Goal: Obtain resource: Download file/media

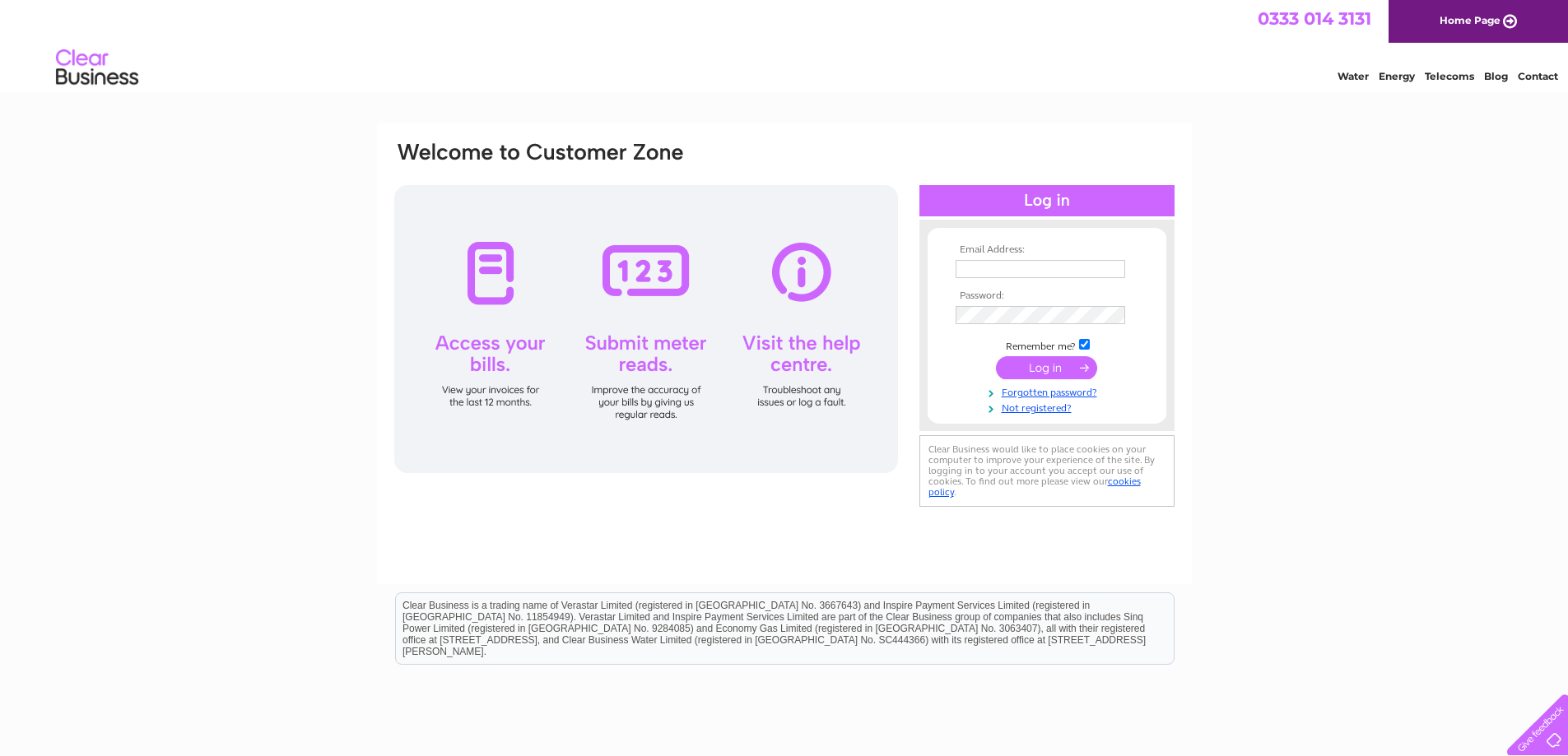
click at [1022, 264] on input "text" at bounding box center [1041, 269] width 170 height 18
type input "[EMAIL_ADDRESS][DOMAIN_NAME]"
click at [996, 358] on input "submit" at bounding box center [1047, 369] width 102 height 23
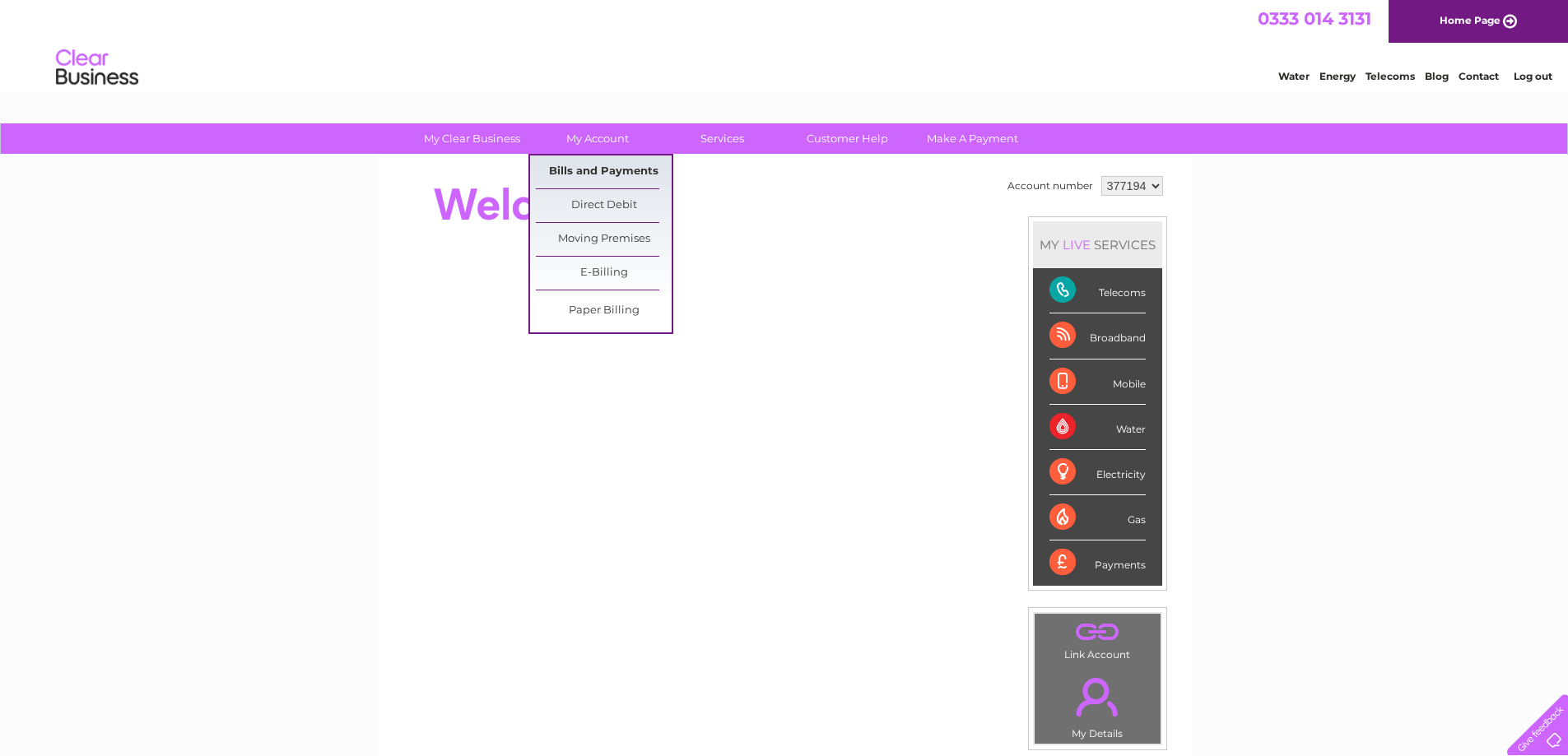
click at [618, 179] on link "Bills and Payments" at bounding box center [603, 172] width 136 height 33
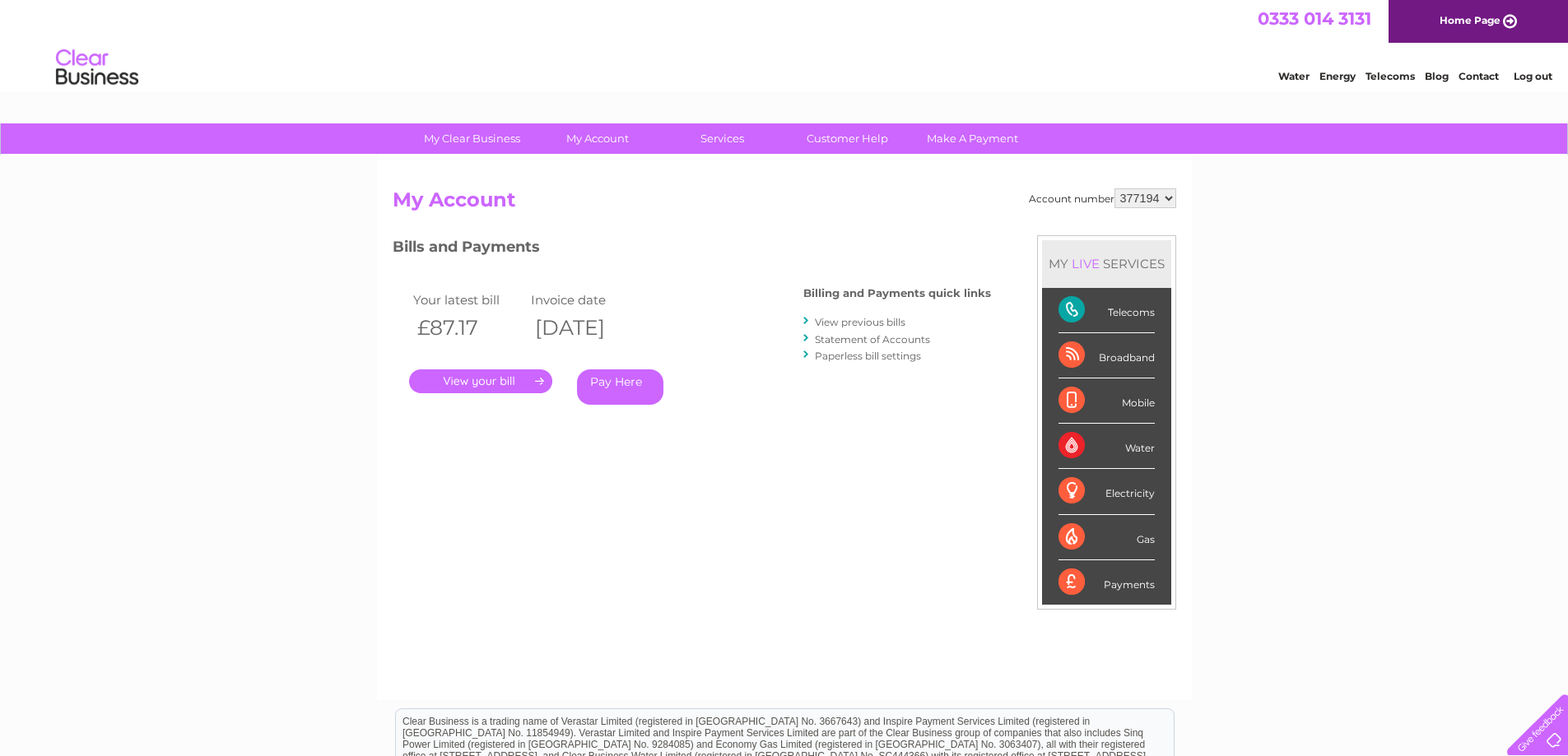
click at [513, 377] on link "." at bounding box center [481, 381] width 144 height 24
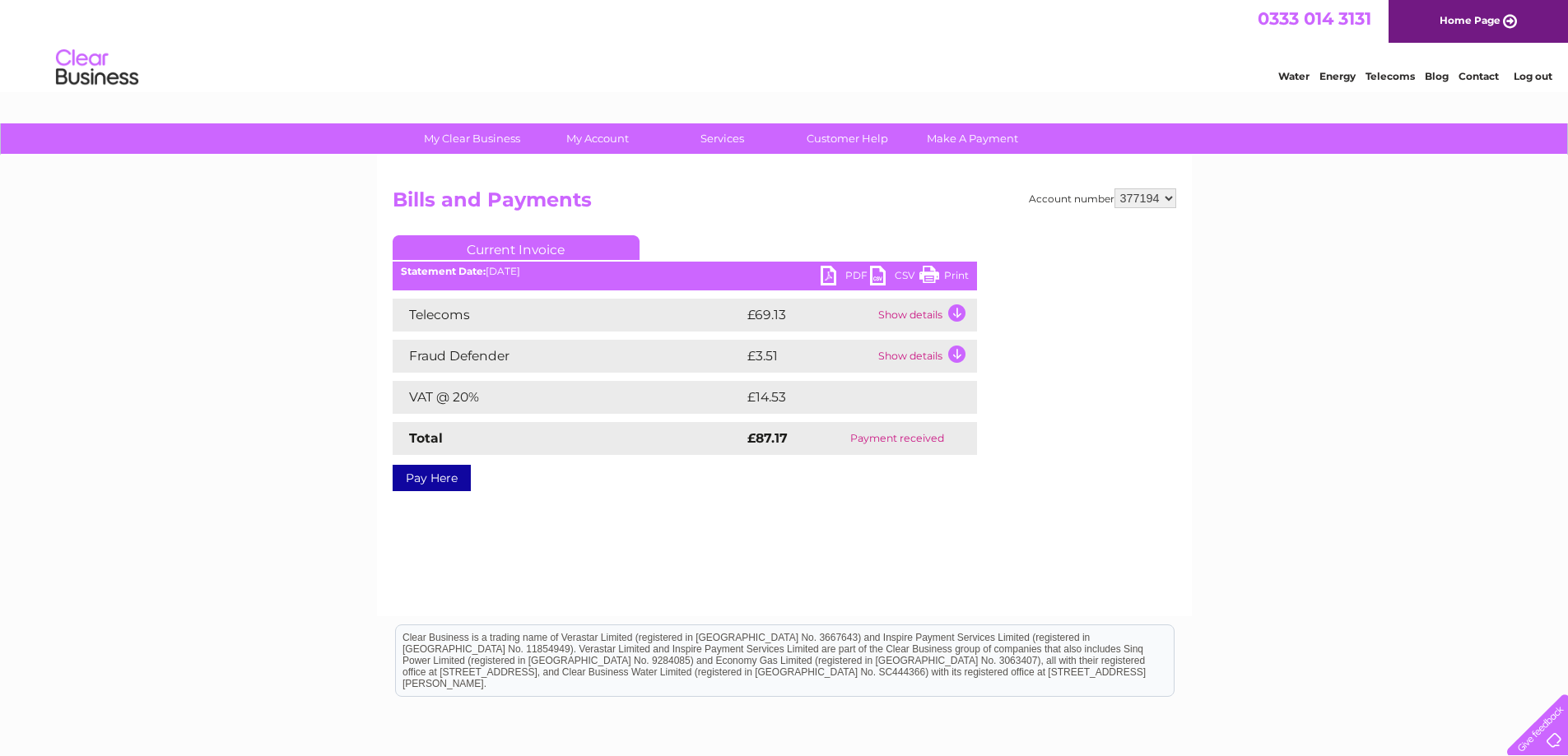
click at [939, 276] on link "Print" at bounding box center [944, 277] width 49 height 24
click at [932, 274] on link "Print" at bounding box center [944, 277] width 49 height 24
click at [876, 274] on link "CSV" at bounding box center [895, 277] width 49 height 24
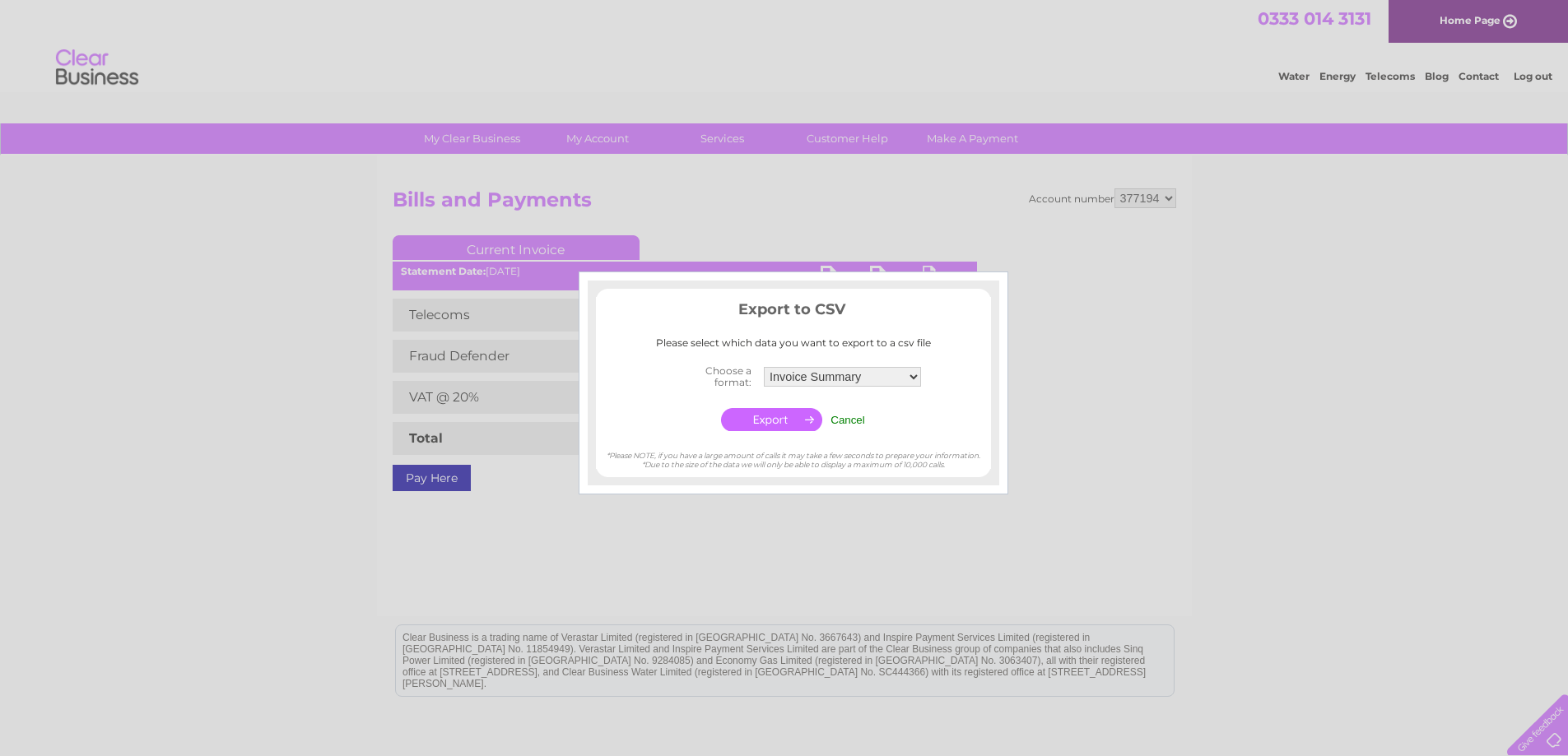
click at [855, 424] on input "Cancel" at bounding box center [847, 420] width 34 height 12
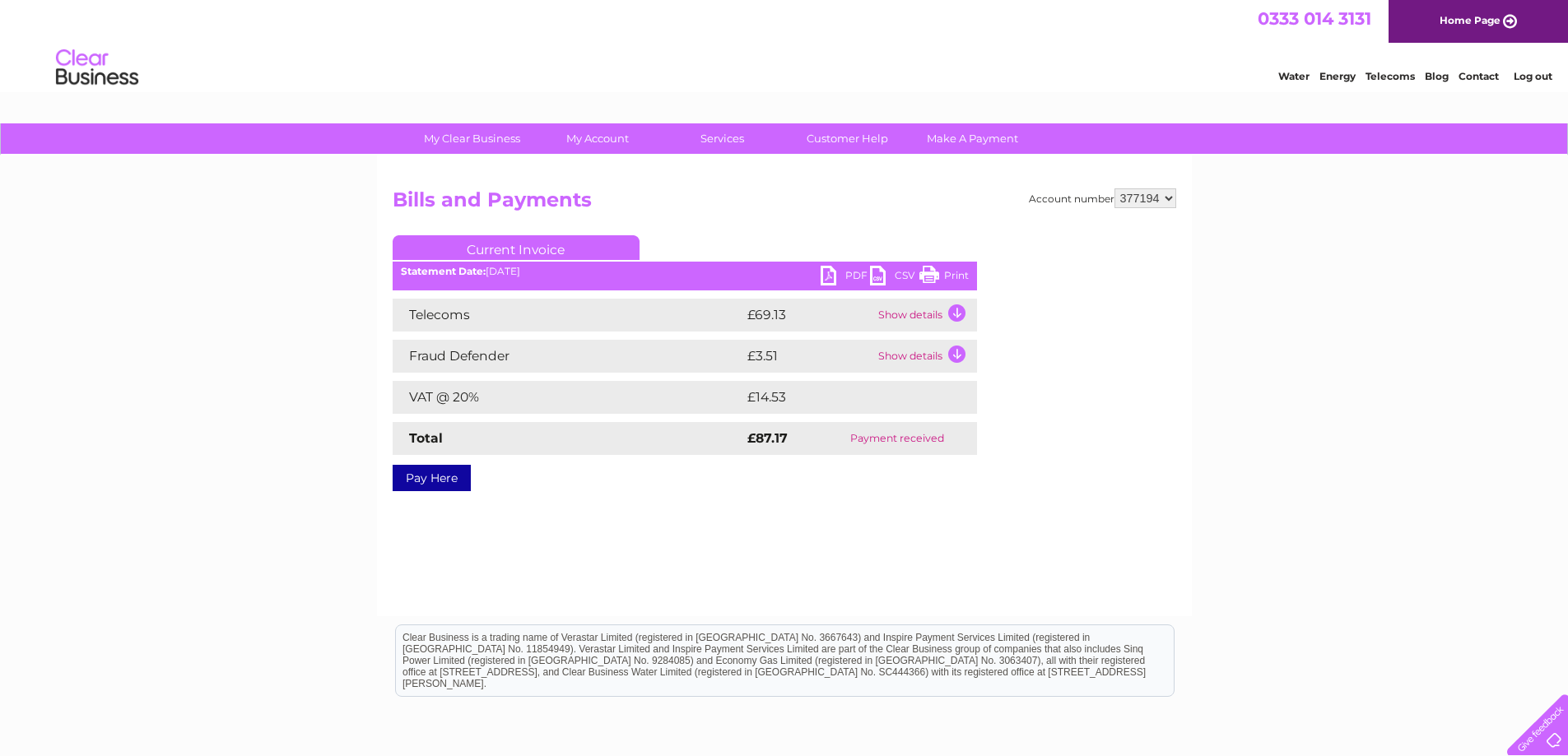
click at [826, 275] on link "PDF" at bounding box center [846, 277] width 49 height 24
